Goal: Transaction & Acquisition: Book appointment/travel/reservation

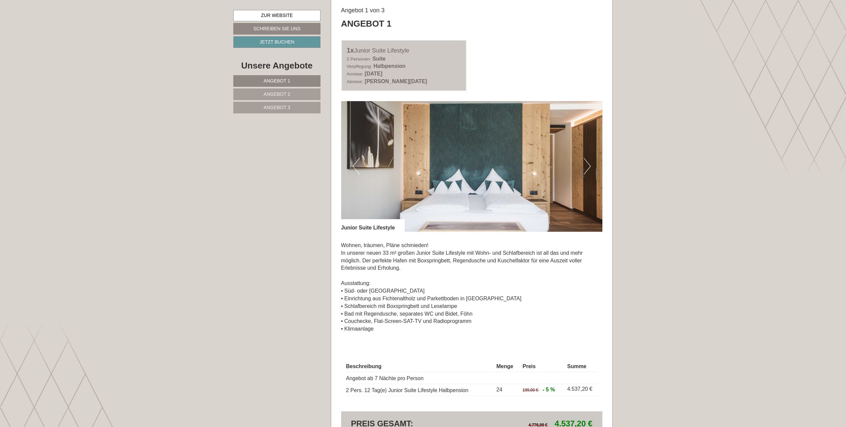
scroll to position [475, 0]
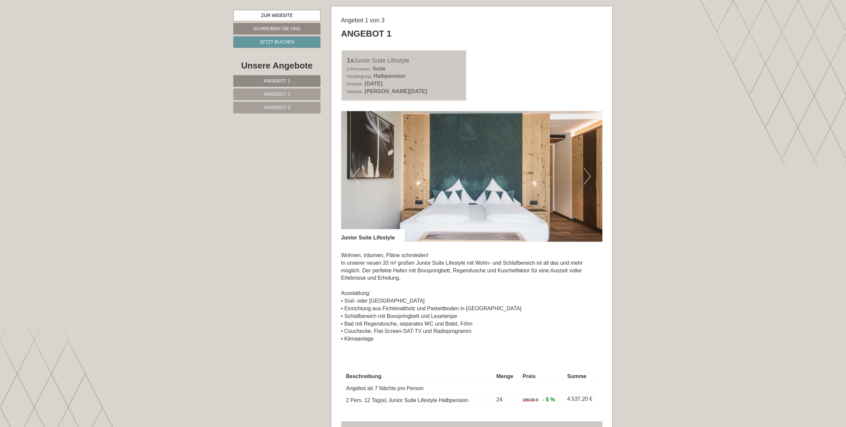
click at [587, 177] on button "Next" at bounding box center [586, 176] width 7 height 17
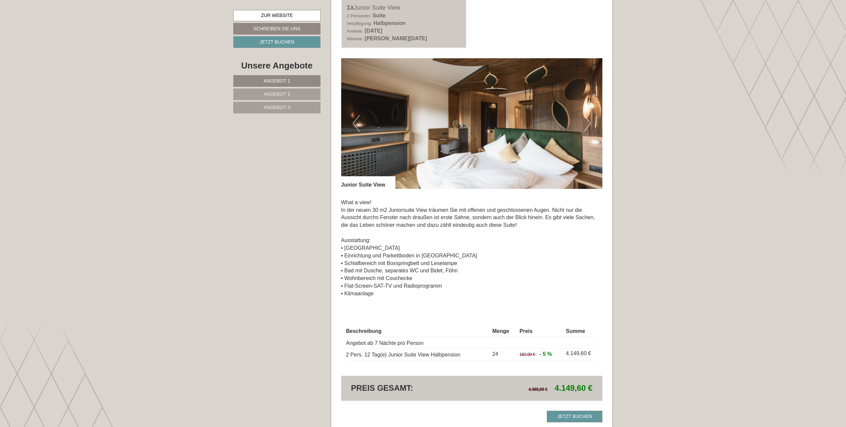
scroll to position [974, 0]
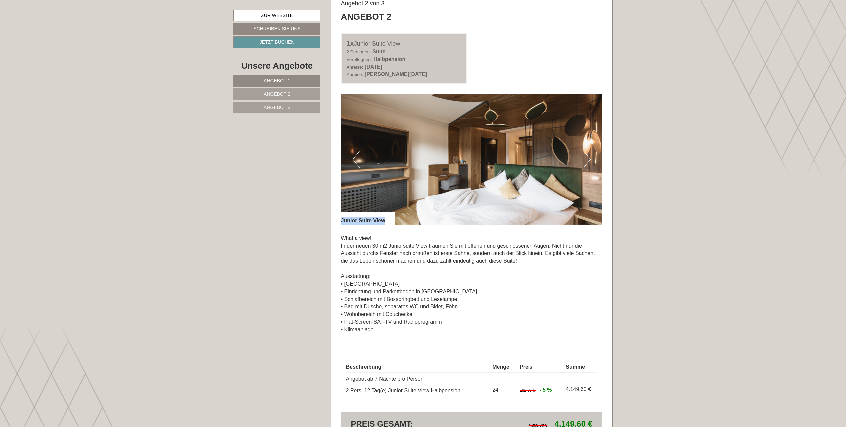
drag, startPoint x: 386, startPoint y: 219, endPoint x: 340, endPoint y: 222, distance: 46.4
click at [340, 222] on div "Angebot 2 von 3 Angebot 2 1x Junior Suite View 2 Personen: Suite Verpflegung: H…" at bounding box center [471, 228] width 281 height 479
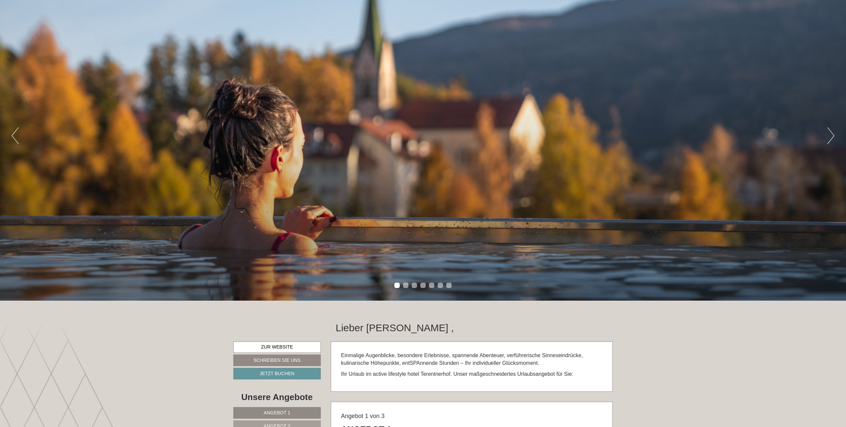
scroll to position [133, 0]
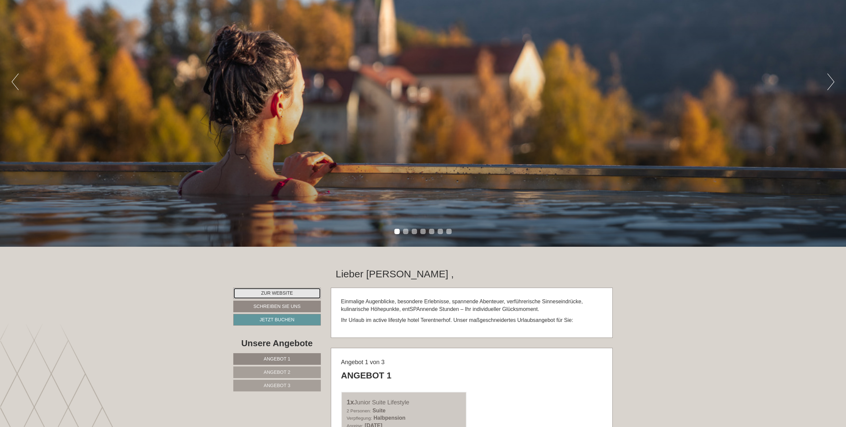
click at [289, 290] on link "Zur Website" at bounding box center [276, 293] width 87 height 11
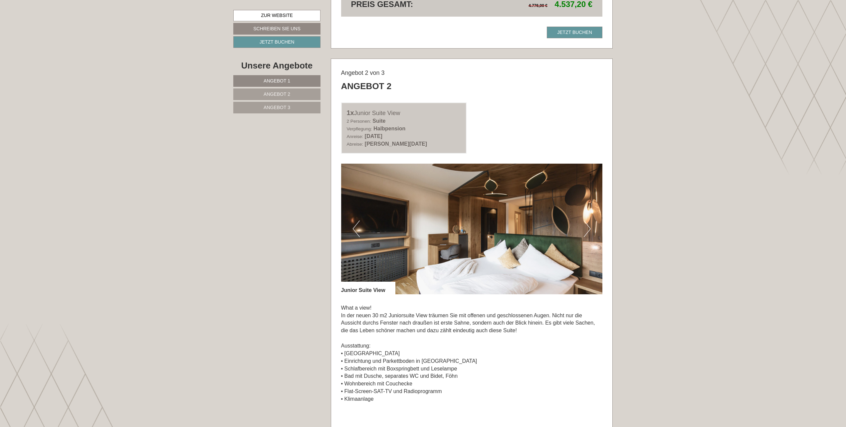
scroll to position [965, 0]
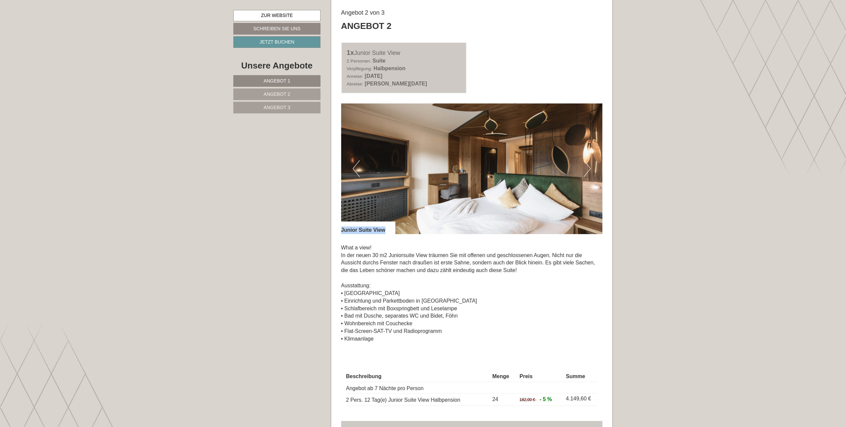
drag, startPoint x: 387, startPoint y: 226, endPoint x: 340, endPoint y: 230, distance: 46.7
click at [340, 230] on div "Angebot 2 von 3 Angebot 2 1x Junior Suite View 2 Personen: Suite Verpflegung: H…" at bounding box center [471, 238] width 281 height 479
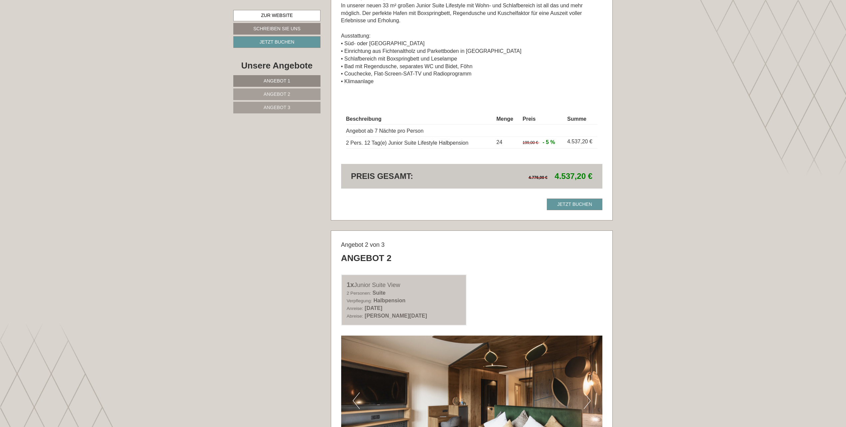
scroll to position [798, 0]
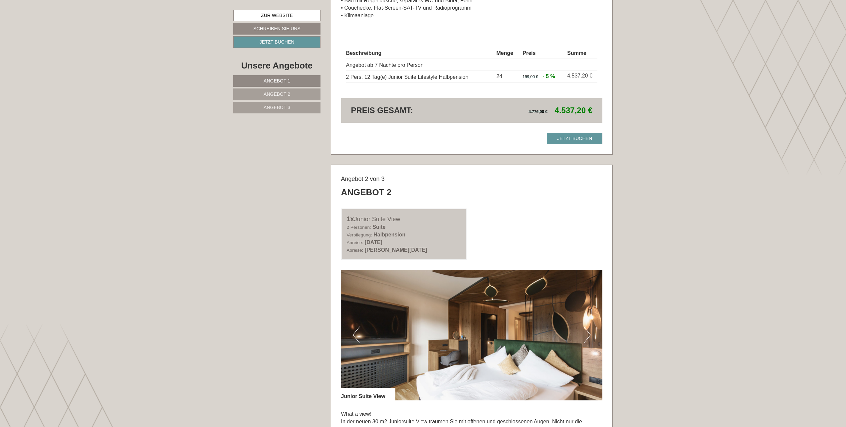
drag, startPoint x: 403, startPoint y: 216, endPoint x: 357, endPoint y: 217, distance: 46.3
click at [357, 217] on div "1x Junior Suite View" at bounding box center [404, 219] width 114 height 10
drag, startPoint x: 357, startPoint y: 217, endPoint x: 363, endPoint y: 217, distance: 6.3
copy div "Junior Suite View"
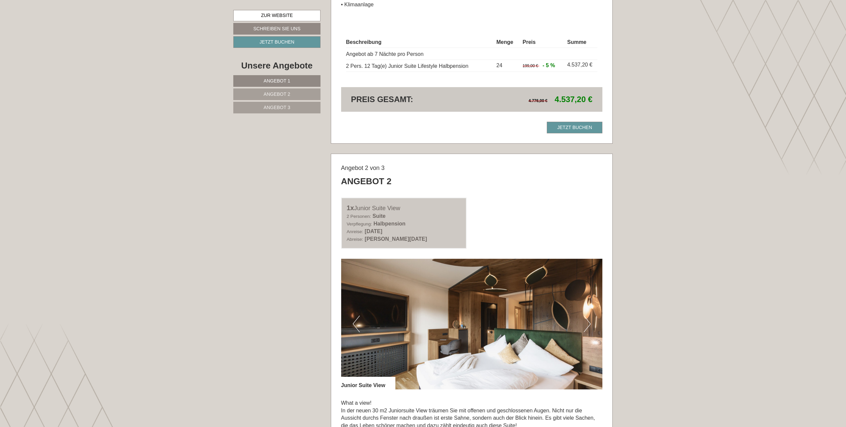
scroll to position [870, 0]
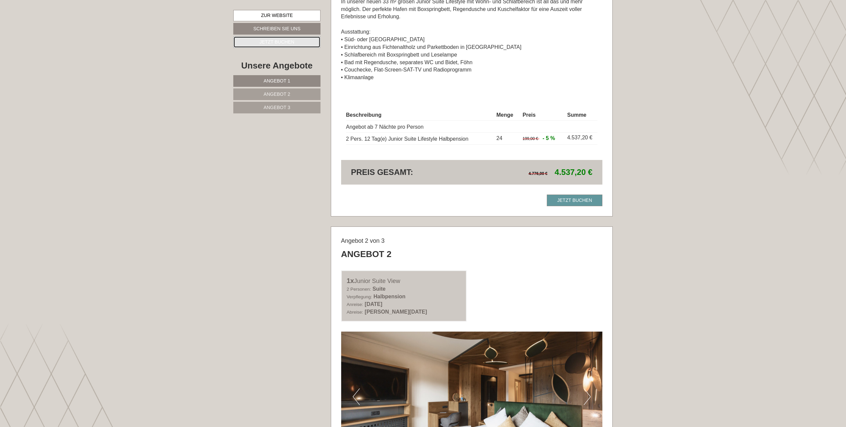
click at [276, 41] on link "Jetzt buchen" at bounding box center [276, 42] width 87 height 12
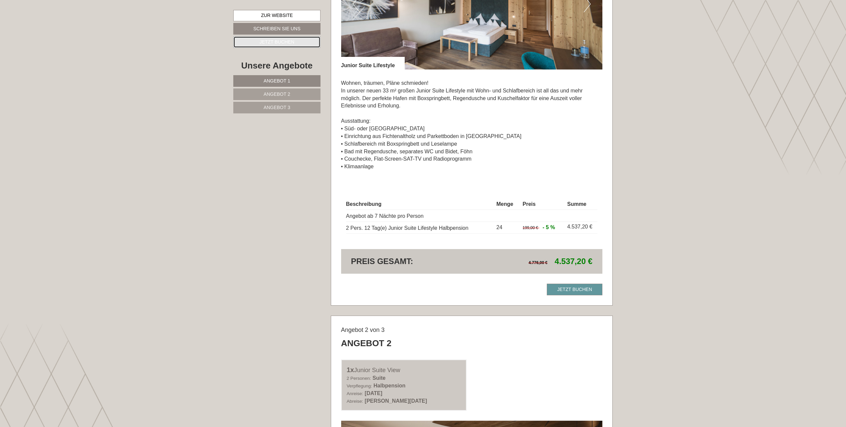
scroll to position [646, 0]
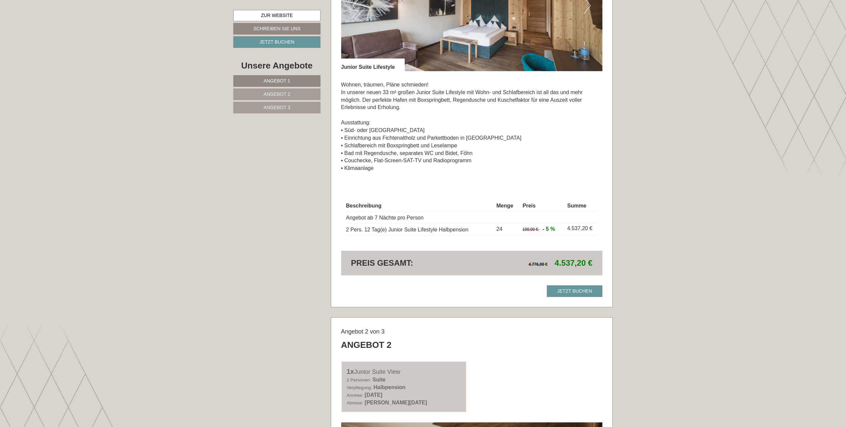
click at [279, 82] on span "Angebot 1" at bounding box center [276, 80] width 27 height 5
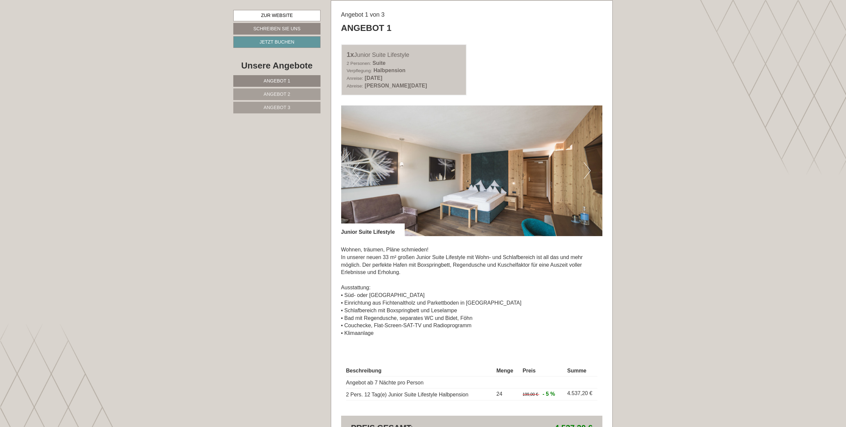
click at [280, 89] on link "Angebot 2" at bounding box center [276, 94] width 87 height 12
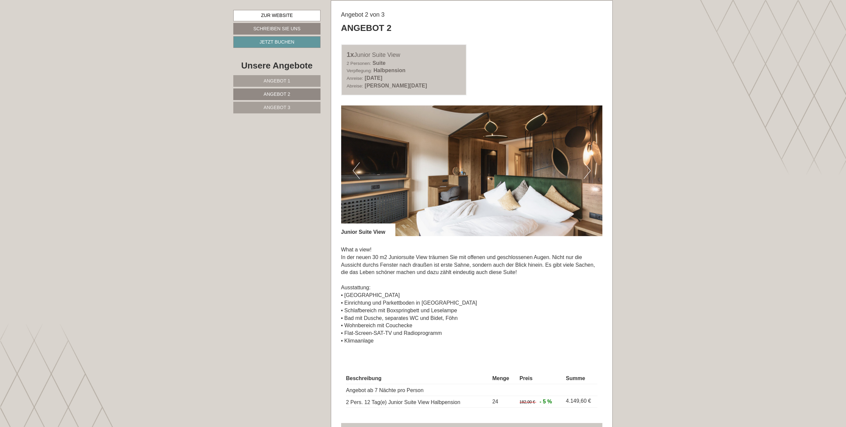
click at [281, 110] on link "Angebot 3" at bounding box center [276, 108] width 87 height 12
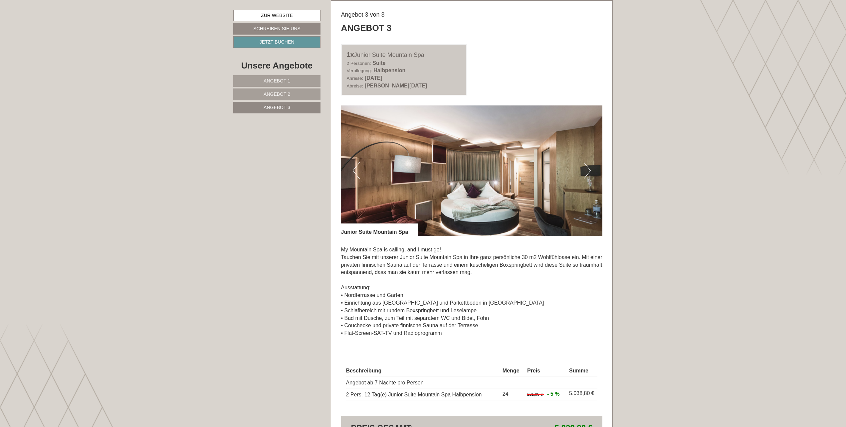
click at [285, 92] on span "Angebot 2" at bounding box center [276, 93] width 27 height 5
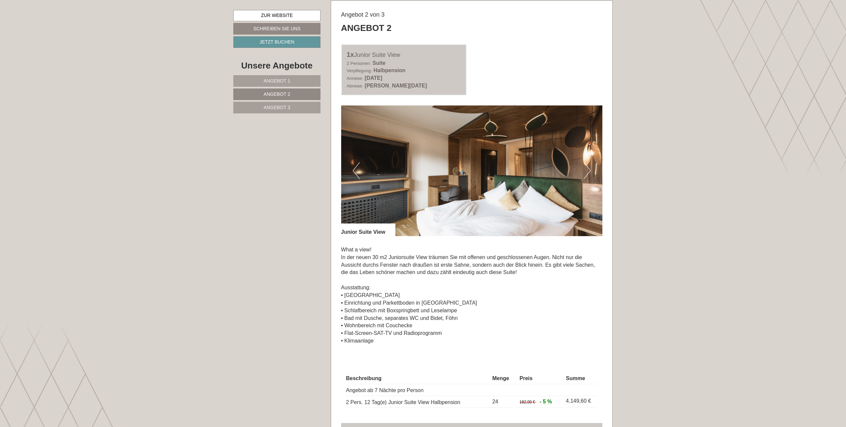
click at [284, 83] on link "Angebot 1" at bounding box center [276, 81] width 87 height 12
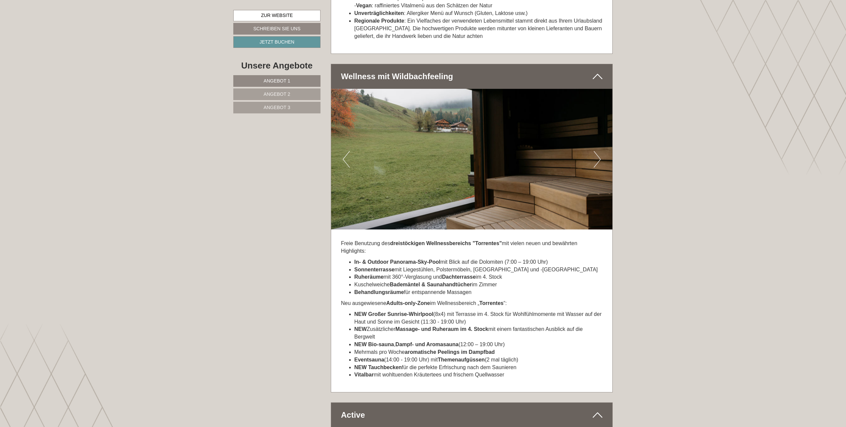
scroll to position [1379, 0]
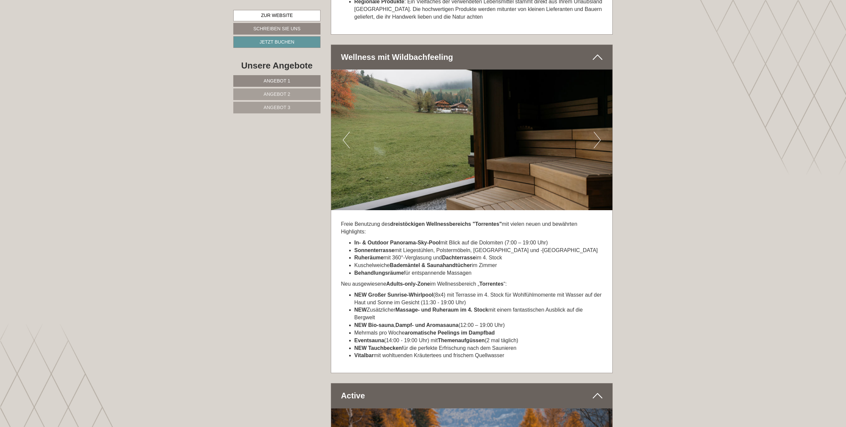
click at [600, 132] on button "Next" at bounding box center [596, 140] width 7 height 17
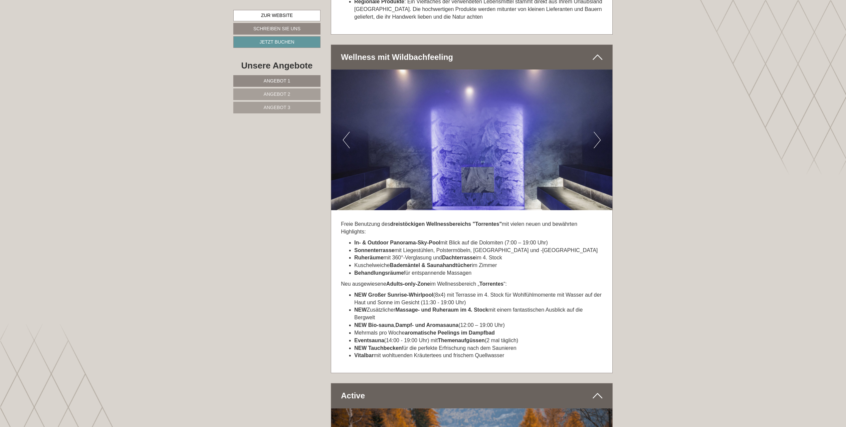
click at [600, 132] on button "Next" at bounding box center [596, 140] width 7 height 17
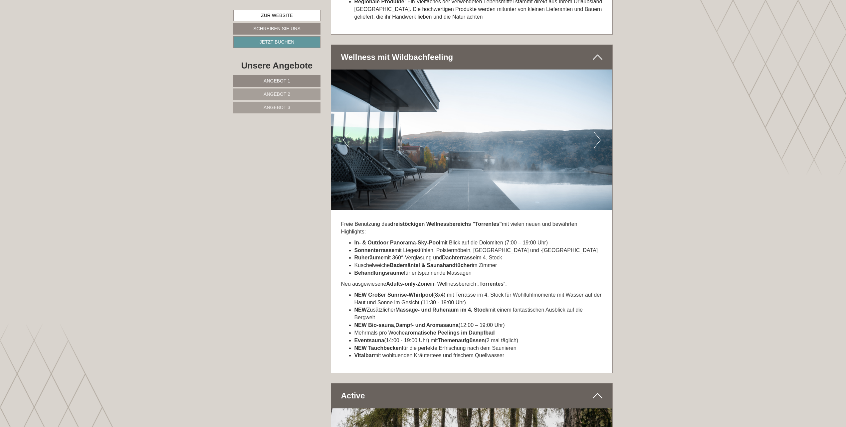
click at [600, 132] on button "Next" at bounding box center [596, 140] width 7 height 17
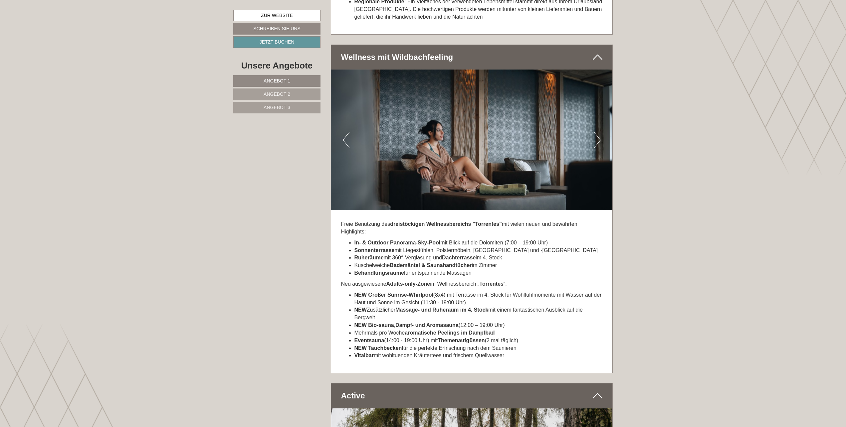
click at [600, 132] on button "Next" at bounding box center [596, 140] width 7 height 17
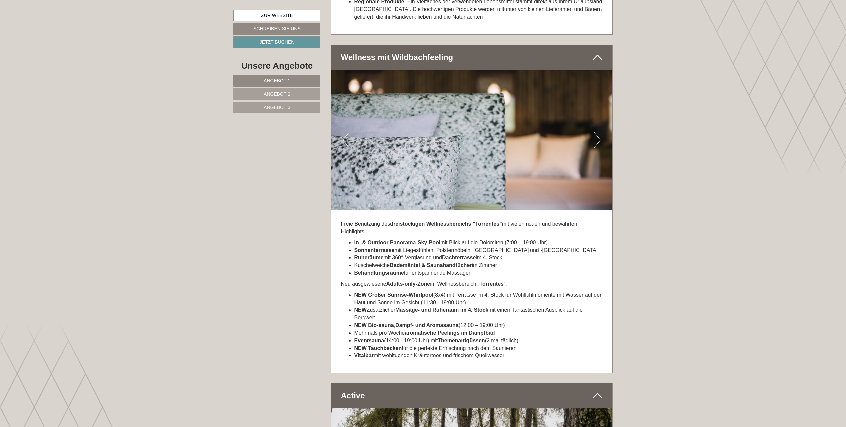
click at [600, 132] on button "Next" at bounding box center [596, 140] width 7 height 17
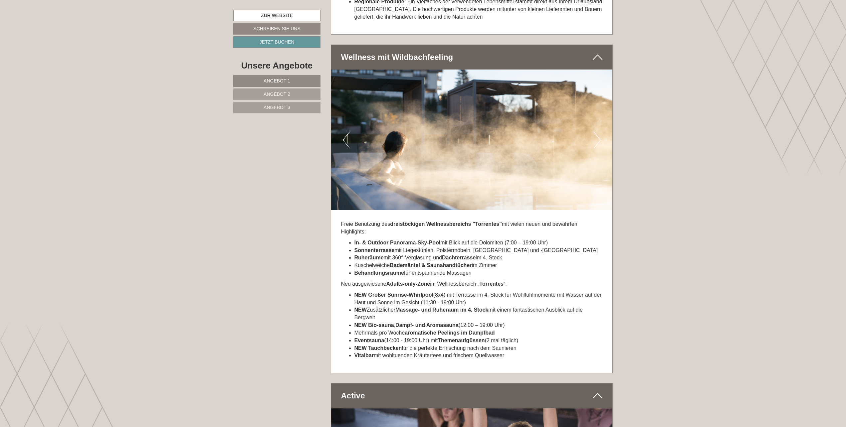
click at [599, 132] on button "Next" at bounding box center [596, 140] width 7 height 17
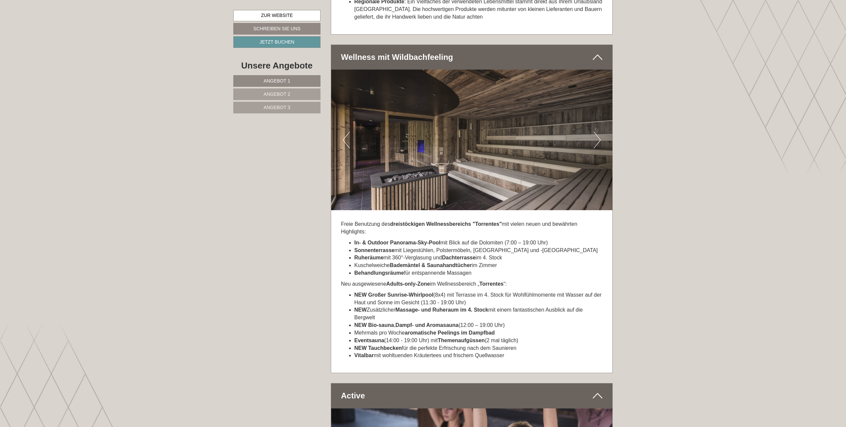
click at [599, 132] on button "Next" at bounding box center [596, 140] width 7 height 17
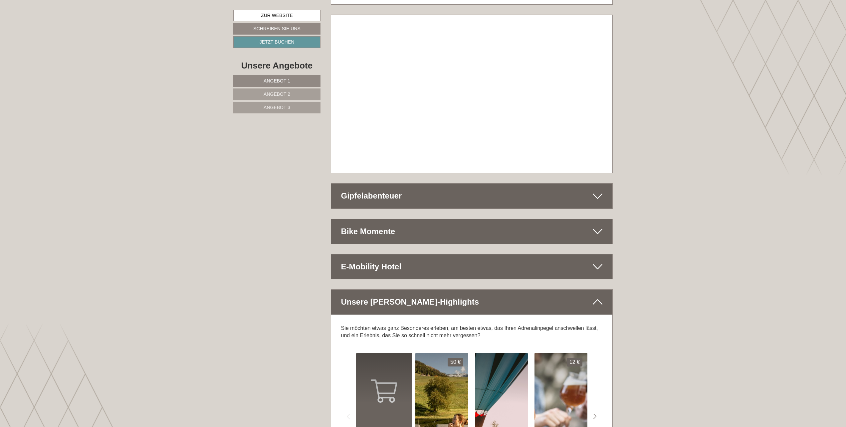
scroll to position [2543, 0]
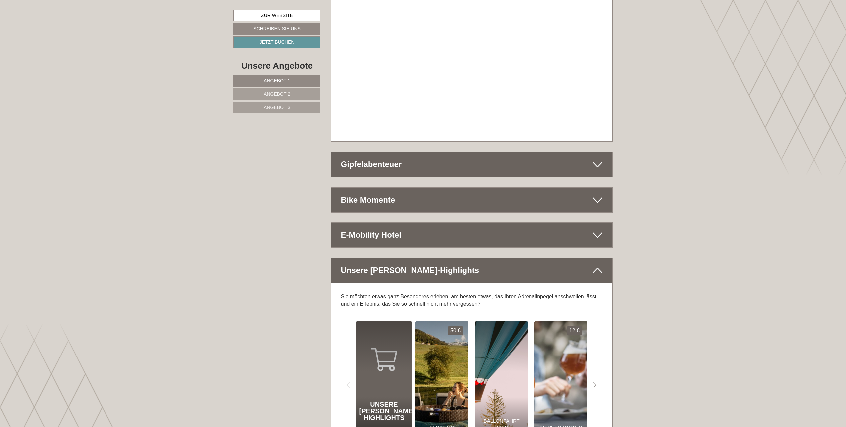
click at [602, 159] on icon at bounding box center [597, 164] width 10 height 11
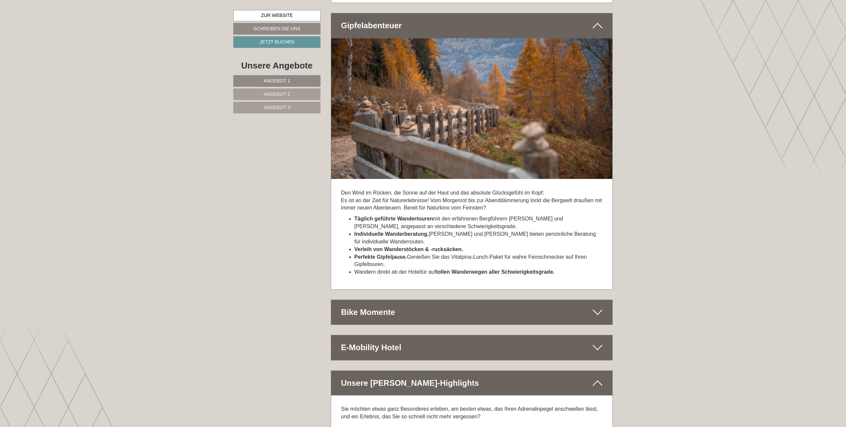
scroll to position [2743, 0]
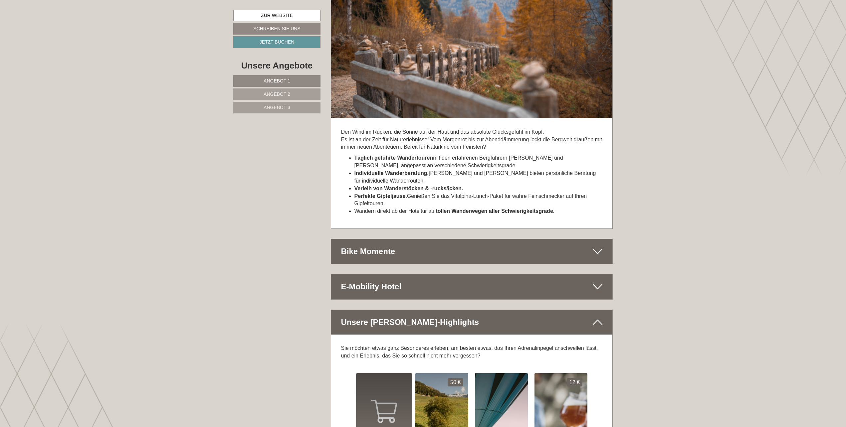
click at [599, 246] on icon at bounding box center [597, 251] width 10 height 11
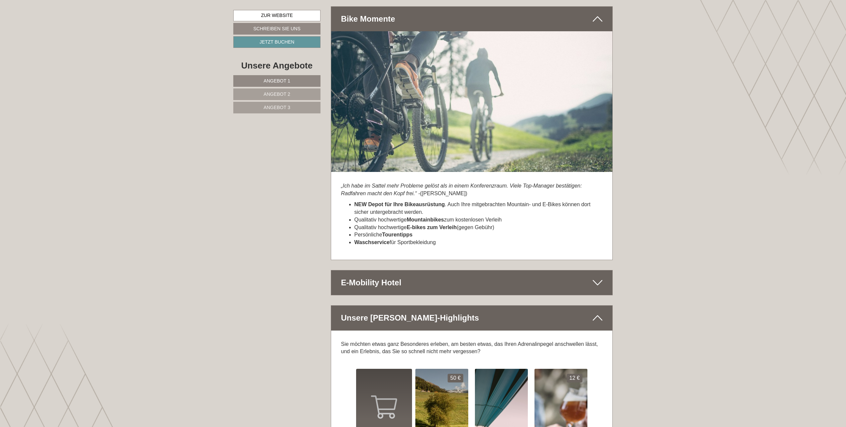
scroll to position [2976, 0]
click at [600, 277] on icon at bounding box center [597, 282] width 10 height 11
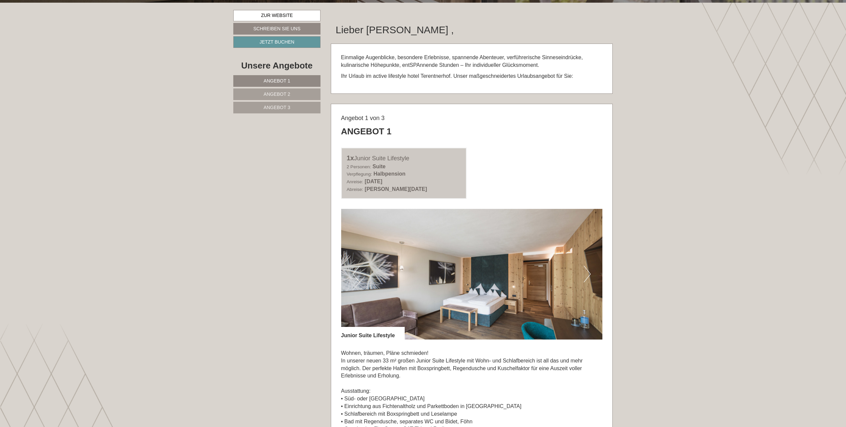
scroll to position [0, 0]
